Goal: Information Seeking & Learning: Learn about a topic

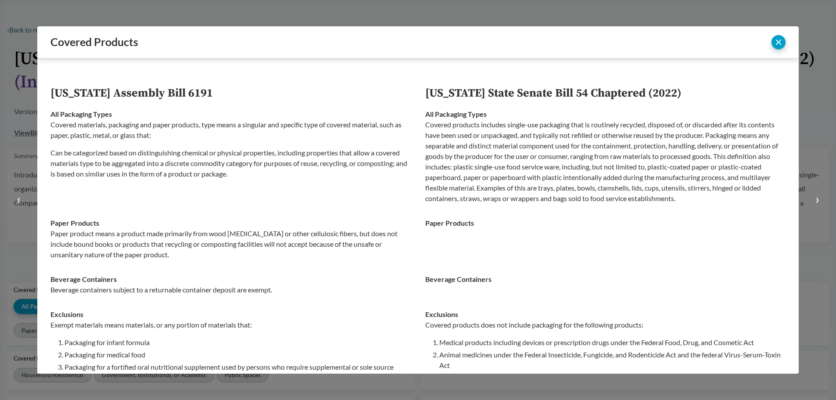
select select "SB54CH"
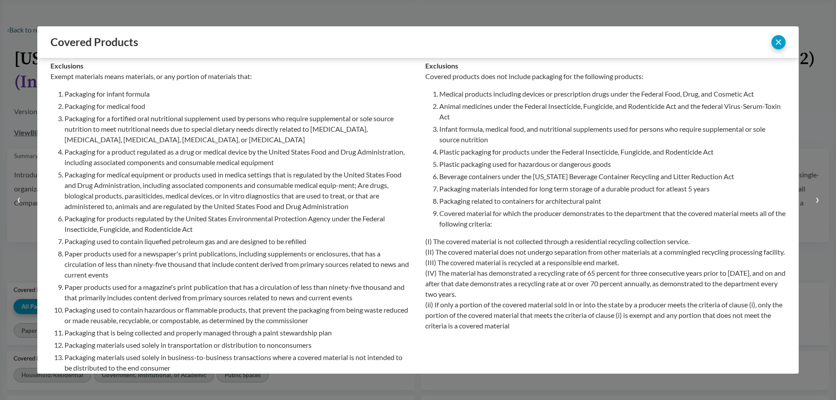
click at [747, 16] on div at bounding box center [418, 200] width 836 height 400
click at [780, 43] on button "close" at bounding box center [779, 42] width 14 height 14
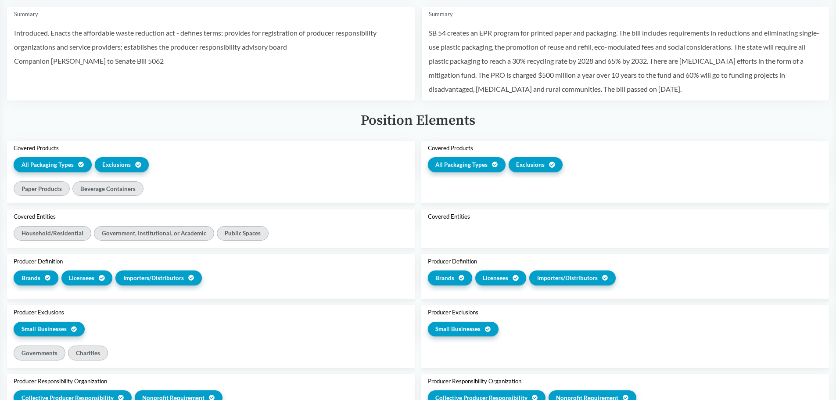
scroll to position [219, 0]
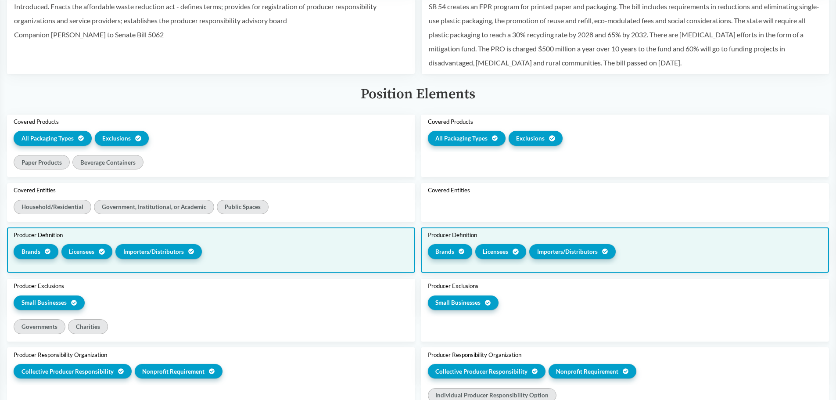
click at [453, 249] on span "Brands" at bounding box center [444, 251] width 19 height 9
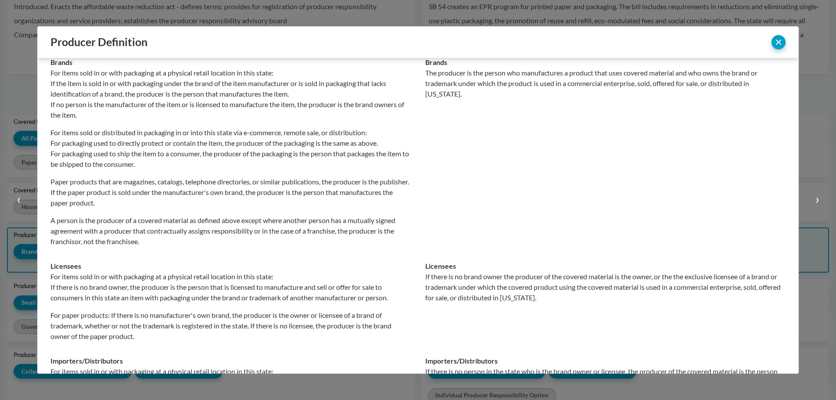
scroll to position [8, 0]
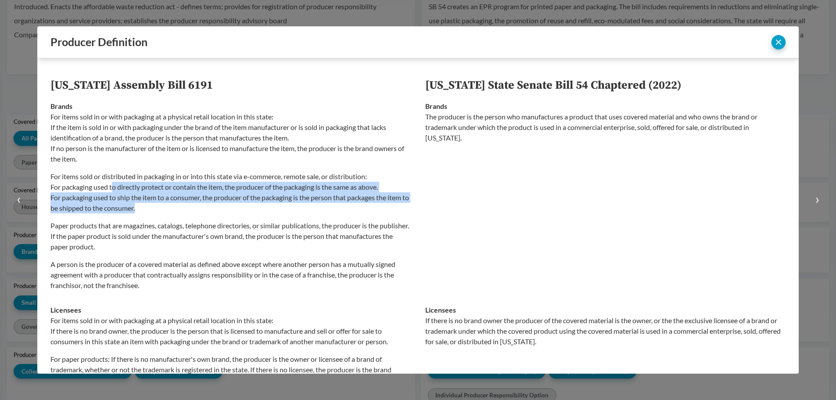
drag, startPoint x: 115, startPoint y: 186, endPoint x: 177, endPoint y: 203, distance: 64.6
click at [177, 203] on p "For items sold or distributed in packaging in or into this state via e-commerce…" at bounding box center [230, 192] width 361 height 42
click at [176, 211] on p "For items sold or distributed in packaging in or into this state via e-commerce…" at bounding box center [230, 192] width 361 height 42
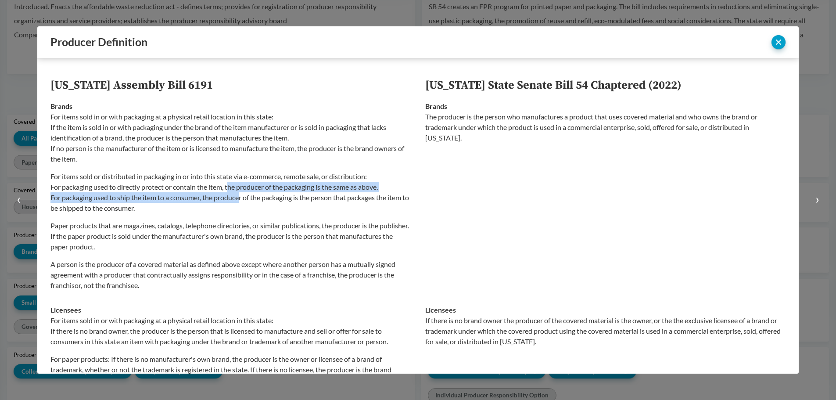
drag, startPoint x: 230, startPoint y: 184, endPoint x: 241, endPoint y: 198, distance: 17.2
click at [241, 198] on p "For items sold or distributed in packaging in or into this state via e-commerce…" at bounding box center [230, 192] width 361 height 42
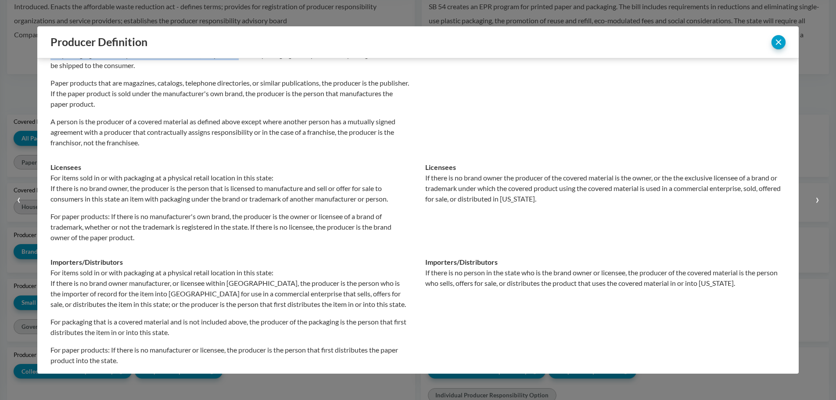
scroll to position [183, 0]
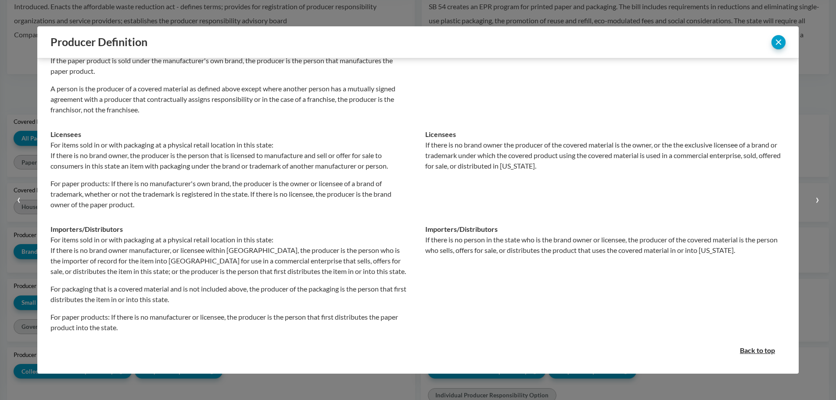
click at [185, 269] on p "For items sold in or with packaging at a physical retail location in this state…" at bounding box center [230, 255] width 361 height 42
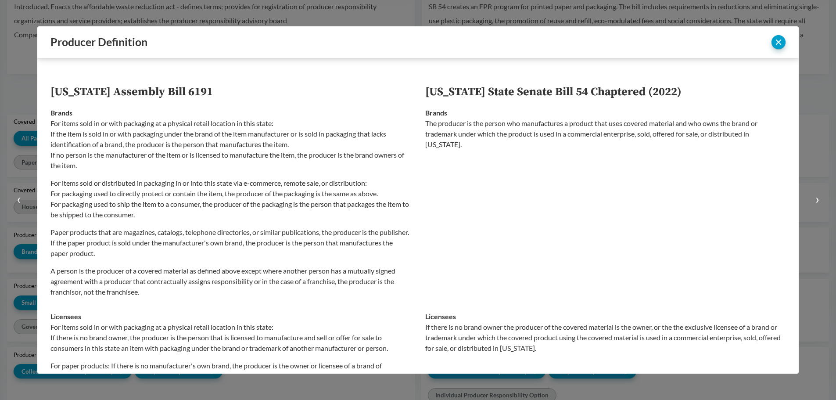
scroll to position [0, 0]
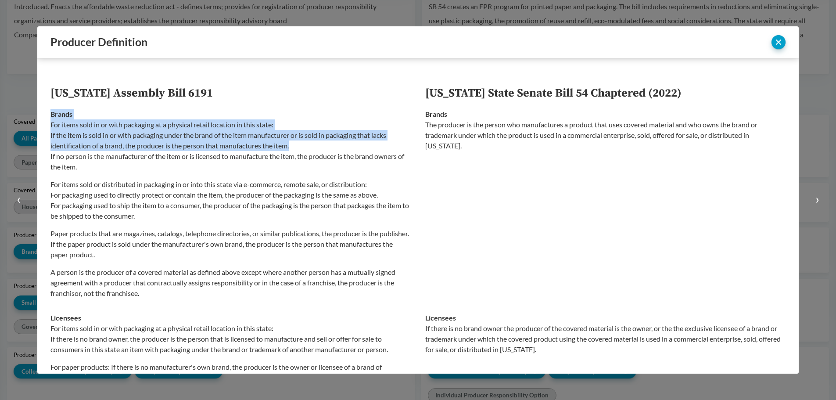
drag, startPoint x: 51, startPoint y: 114, endPoint x: 309, endPoint y: 146, distance: 260.1
click at [309, 146] on div "Brands For items sold in or with packaging at a physical retail location in thi…" at bounding box center [230, 204] width 361 height 190
click at [818, 28] on button "›" at bounding box center [817, 200] width 37 height 400
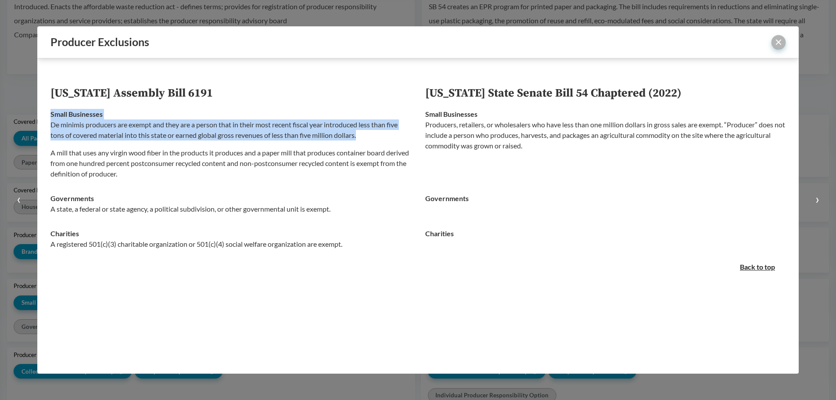
click at [784, 44] on button "close" at bounding box center [779, 42] width 14 height 14
